Goal: Navigation & Orientation: Find specific page/section

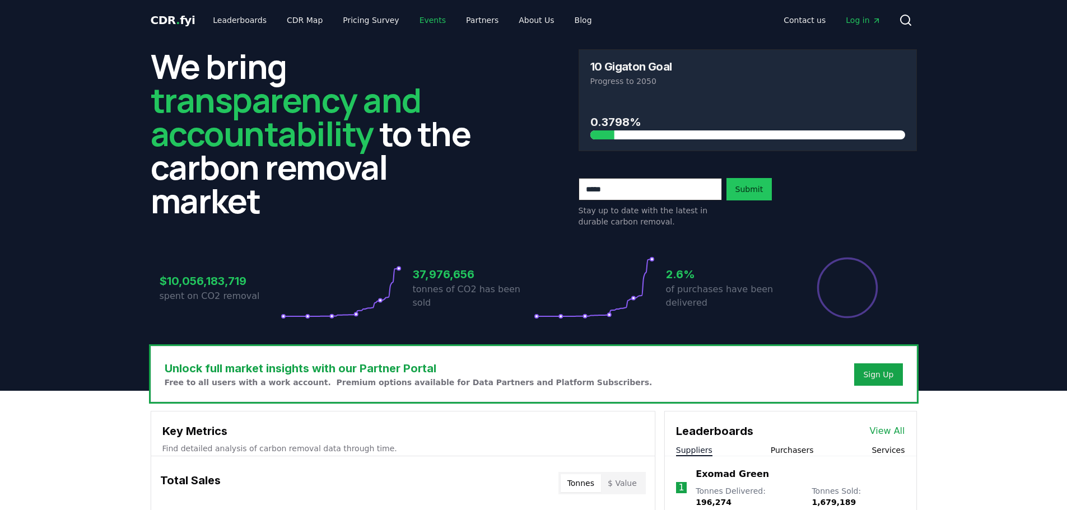
click at [422, 22] on link "Events" at bounding box center [433, 20] width 44 height 20
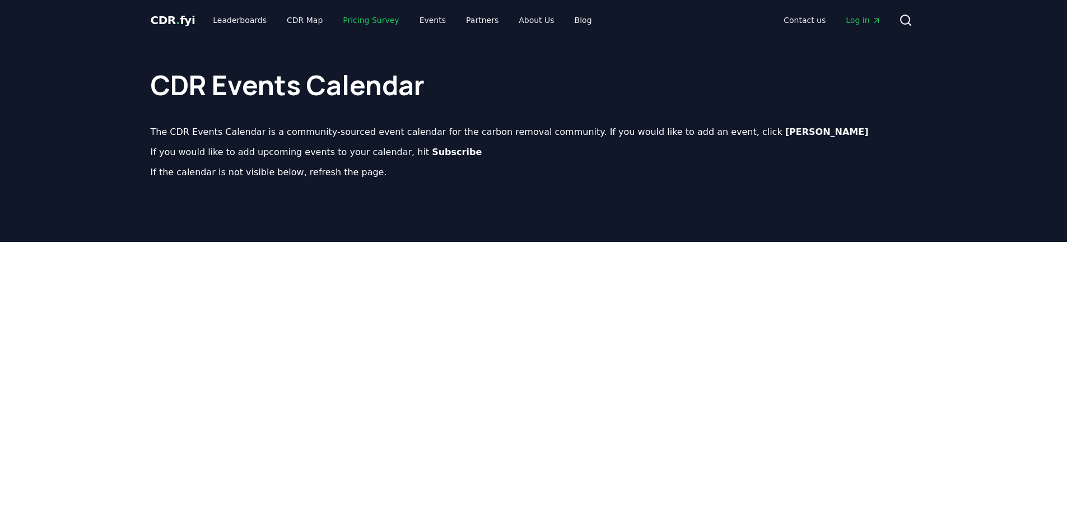
click at [364, 17] on link "Pricing Survey" at bounding box center [371, 20] width 74 height 20
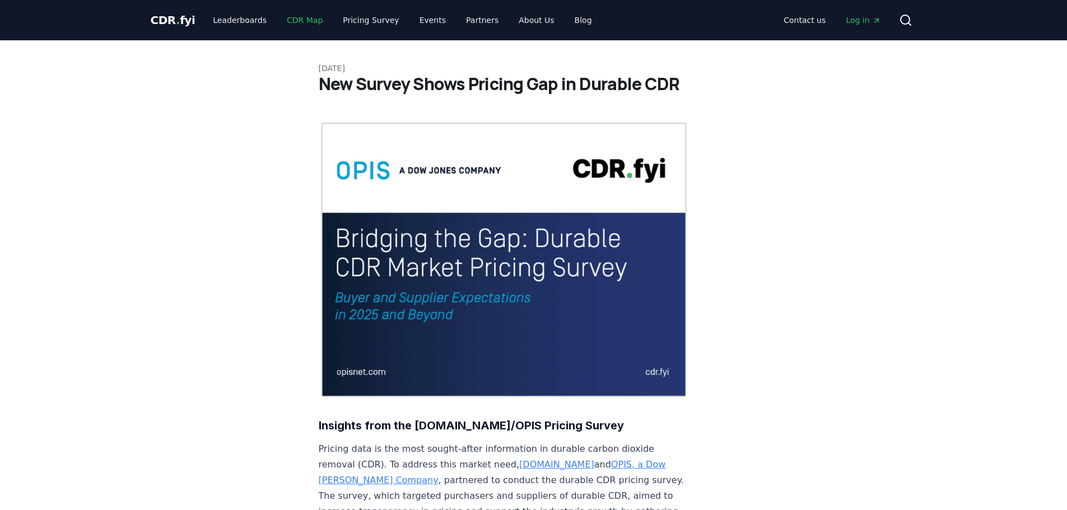
click at [292, 22] on link "CDR Map" at bounding box center [305, 20] width 54 height 20
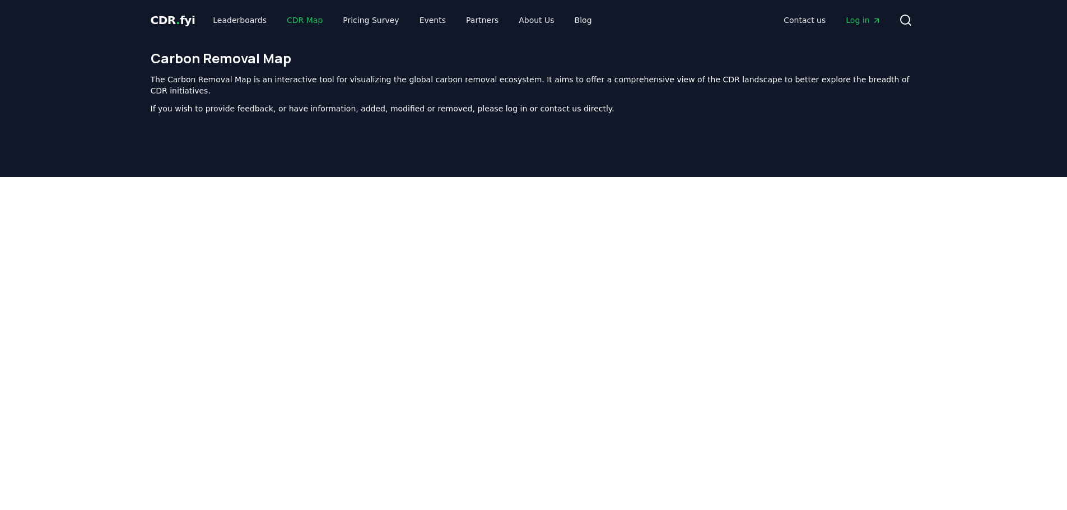
click at [300, 20] on link "CDR Map" at bounding box center [305, 20] width 54 height 20
